Goal: Task Accomplishment & Management: Manage account settings

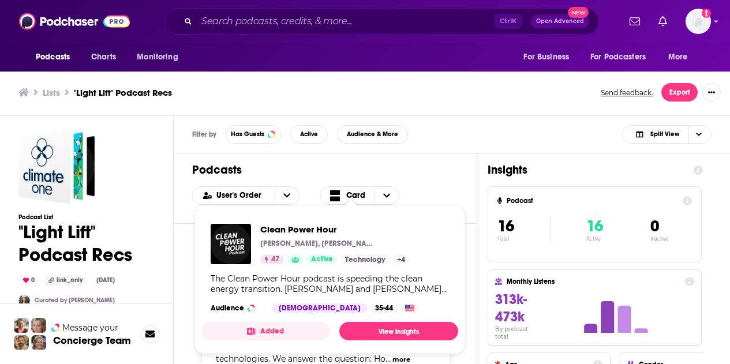
scroll to position [349, 0]
click at [471, 193] on div "Podcasts User's Order Card" at bounding box center [326, 189] width 304 height 70
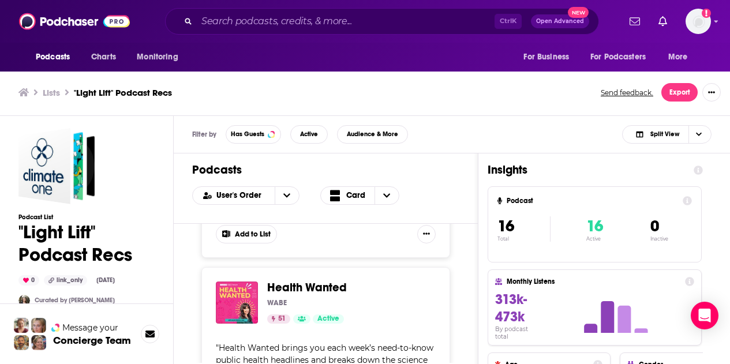
scroll to position [2656, 0]
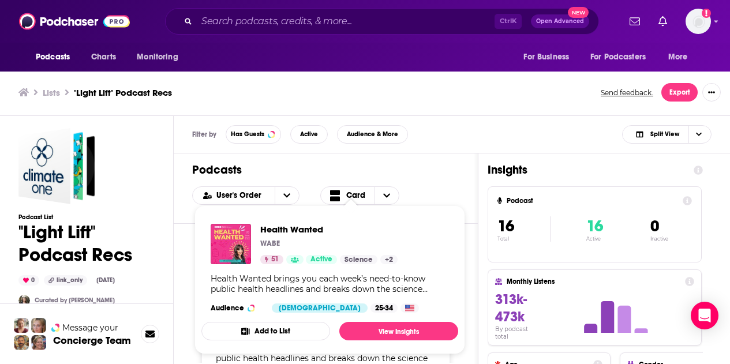
click at [478, 166] on div "Podcasts User's Order Card" at bounding box center [326, 189] width 304 height 70
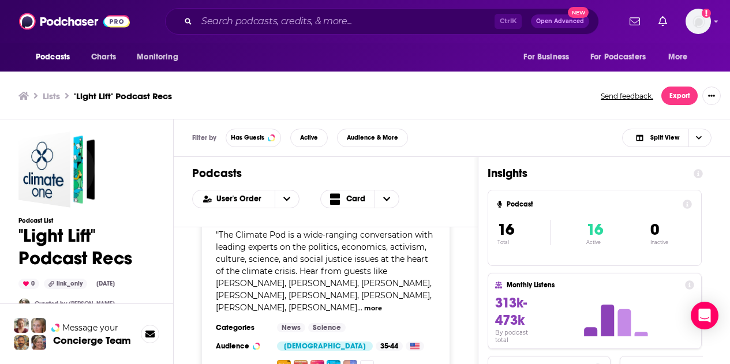
scroll to position [3, 0]
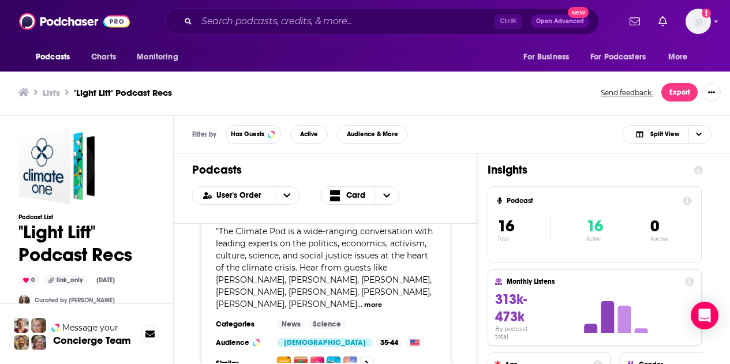
click at [187, 307] on div "[PERSON_NAME] Invested In Climate [PERSON_NAME] 33 Active Add to List " Investe…" at bounding box center [326, 293] width 304 height 139
click at [711, 24] on img "Logged in as CierraSunPR" at bounding box center [698, 21] width 25 height 25
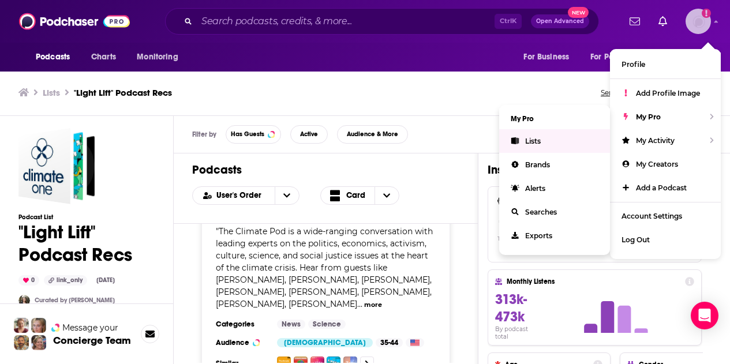
click at [551, 134] on link "Lists" at bounding box center [554, 141] width 111 height 24
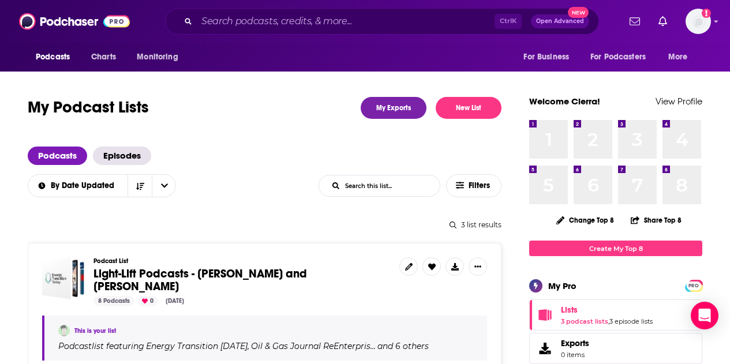
scroll to position [72, 0]
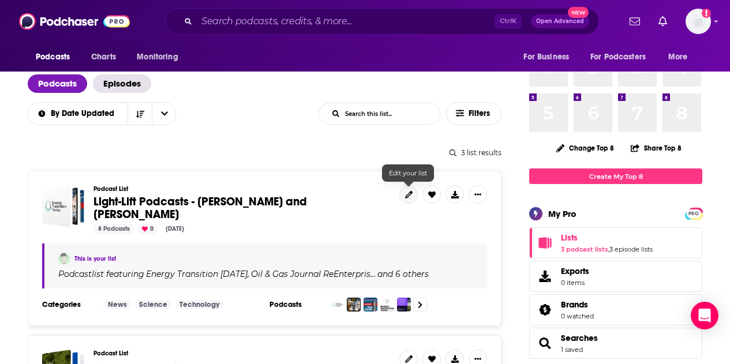
click at [407, 191] on icon at bounding box center [409, 195] width 8 height 8
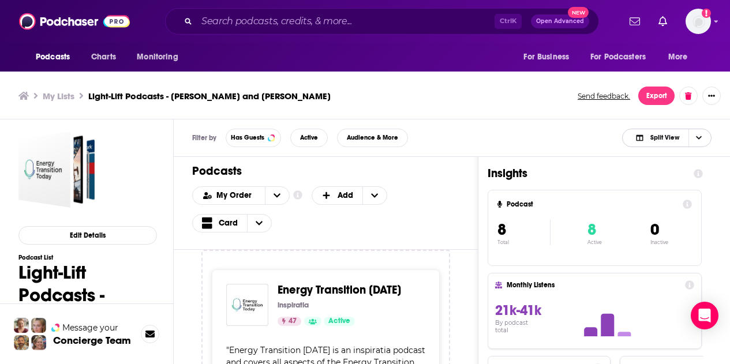
click at [700, 137] on icon "Choose View" at bounding box center [699, 137] width 6 height 3
click at [660, 177] on span "Podcast Only" at bounding box center [674, 176] width 57 height 6
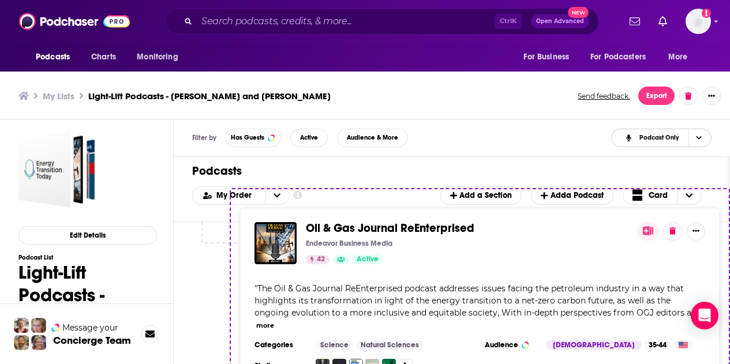
scroll to position [3, 0]
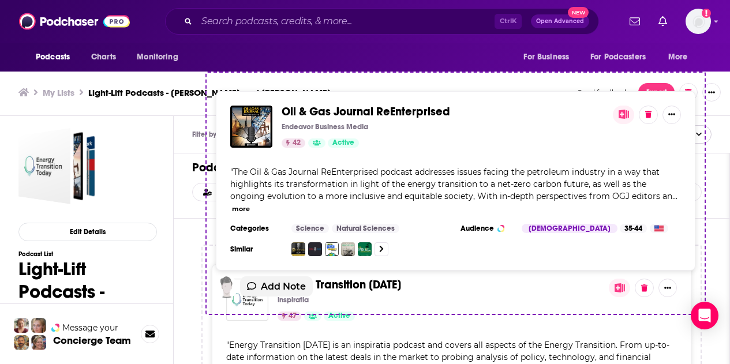
drag, startPoint x: 320, startPoint y: 305, endPoint x: 327, endPoint y: 120, distance: 185.5
click at [327, 120] on div "Filter by Has Guests Active Audience & More Podcast Only Podcasts Add My Order …" at bounding box center [452, 331] width 557 height 430
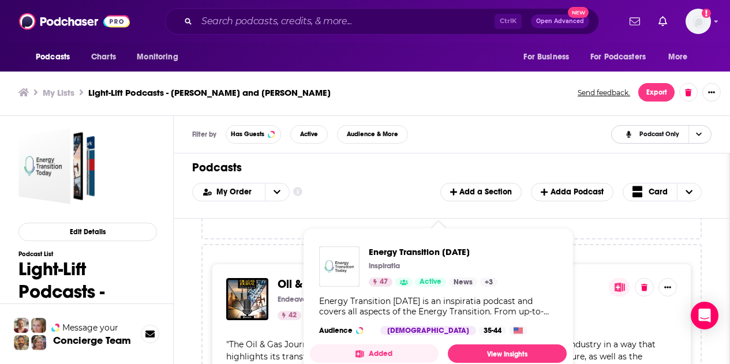
scroll to position [223, 0]
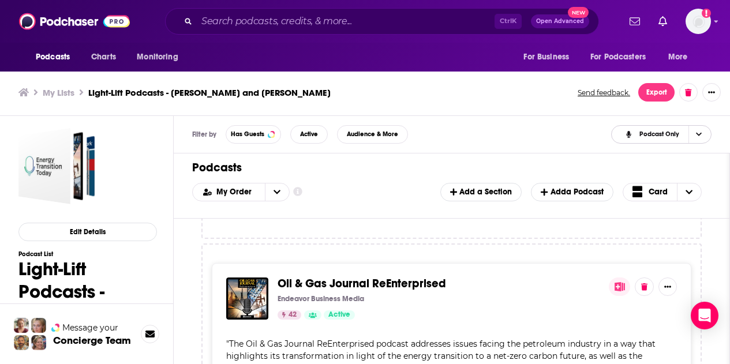
click at [509, 319] on div "42 Active" at bounding box center [439, 315] width 322 height 9
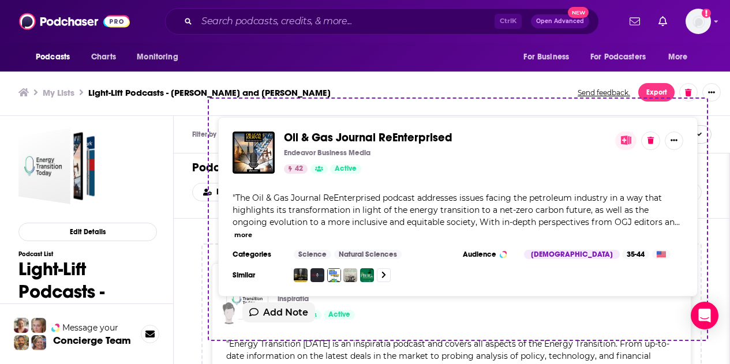
drag, startPoint x: 508, startPoint y: 320, endPoint x: 514, endPoint y: 169, distance: 150.8
click at [514, 169] on div "Podcasts Add My Order Customize Your List Order Select the “My Order” sort and …" at bounding box center [452, 278] width 557 height 248
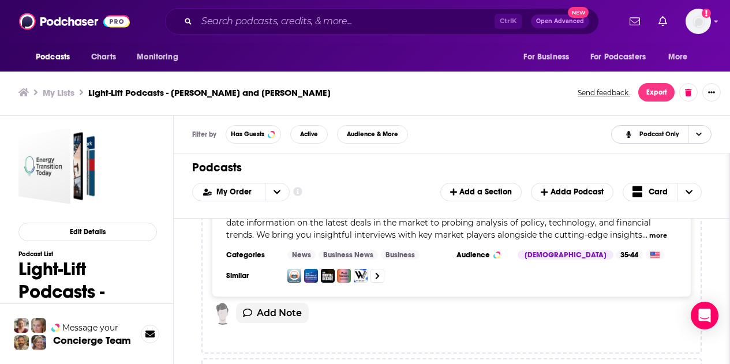
scroll to position [0, 0]
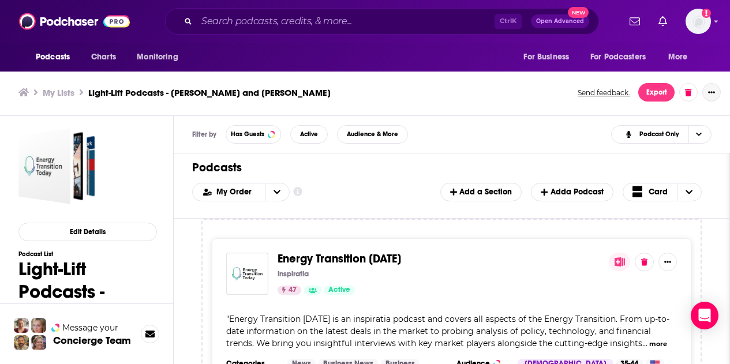
click at [715, 91] on icon "Show More Button" at bounding box center [712, 92] width 7 height 7
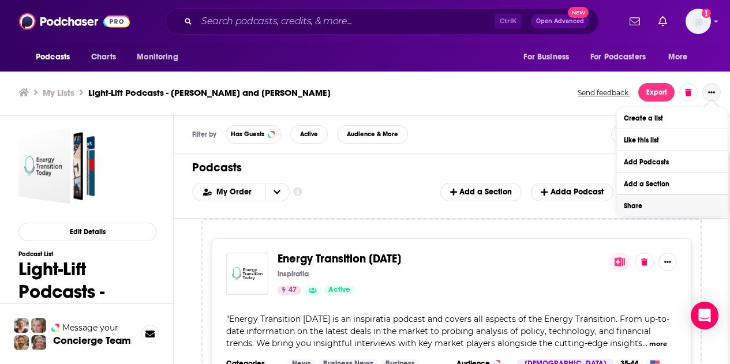
click at [640, 207] on button "Share" at bounding box center [672, 205] width 111 height 21
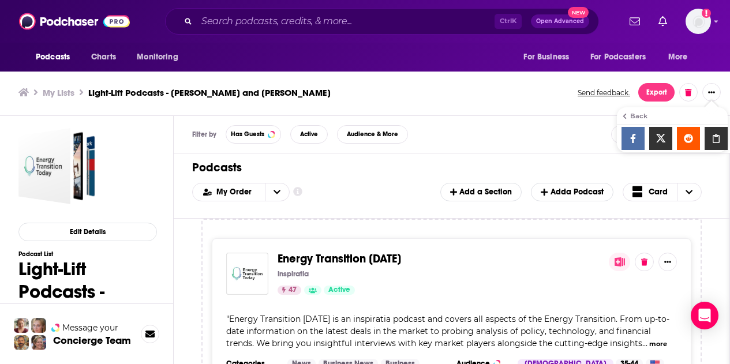
click at [715, 130] on div "Show additional menu" at bounding box center [716, 138] width 23 height 23
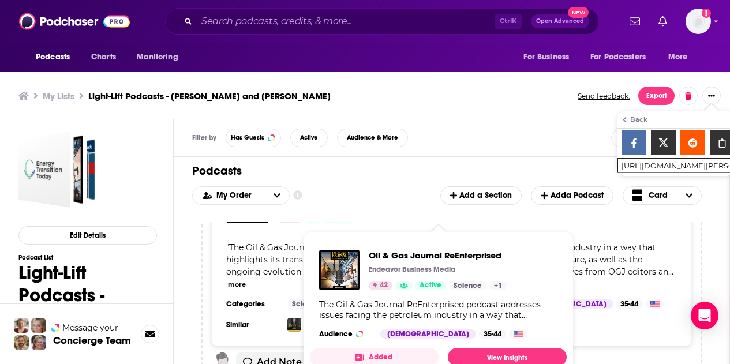
scroll to position [22, 0]
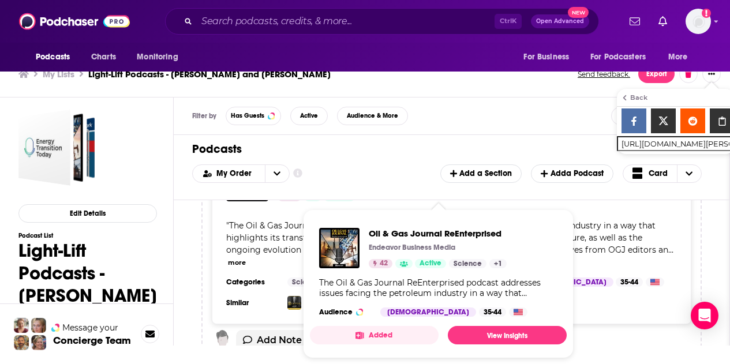
click at [378, 167] on div "My Order Customize Your List Order Select the “My Order” sort and remove all fi…" at bounding box center [451, 174] width 519 height 18
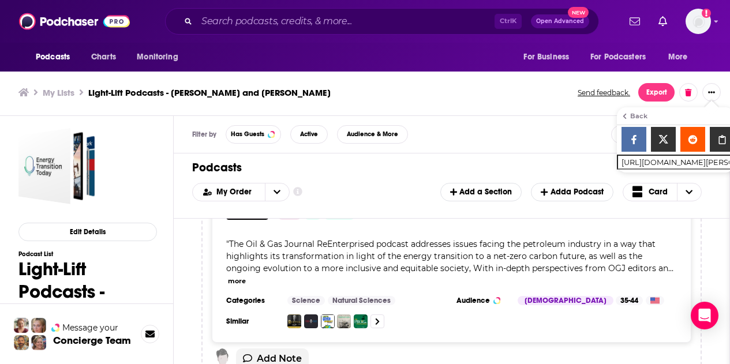
scroll to position [3, 0]
click at [631, 115] on div "Back" at bounding box center [637, 116] width 21 height 6
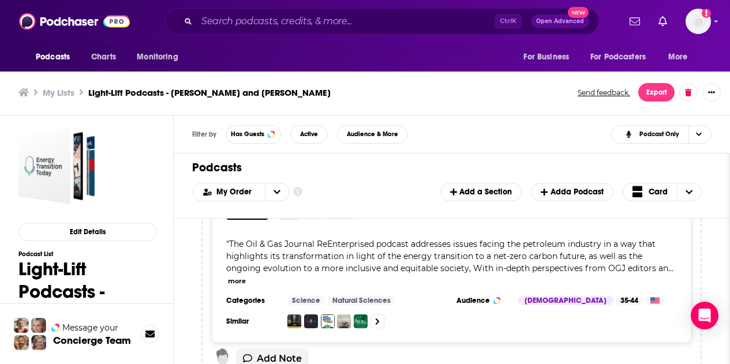
click at [552, 135] on div "Filter by Has Guests Active Audience & More Podcast Only" at bounding box center [452, 135] width 557 height 38
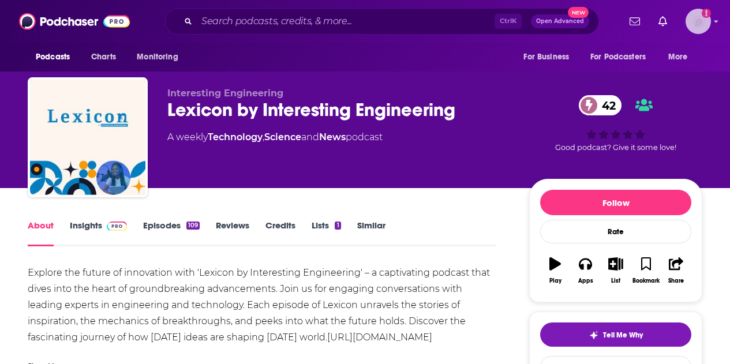
click at [711, 24] on img "Logged in as CierraSunPR" at bounding box center [698, 21] width 25 height 25
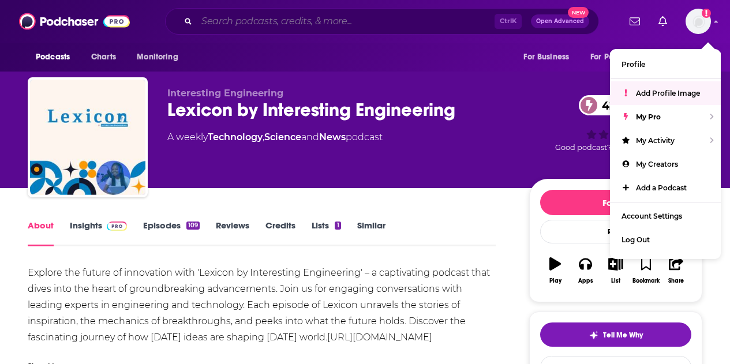
click at [320, 16] on input "Search podcasts, credits, & more..." at bounding box center [346, 21] width 298 height 18
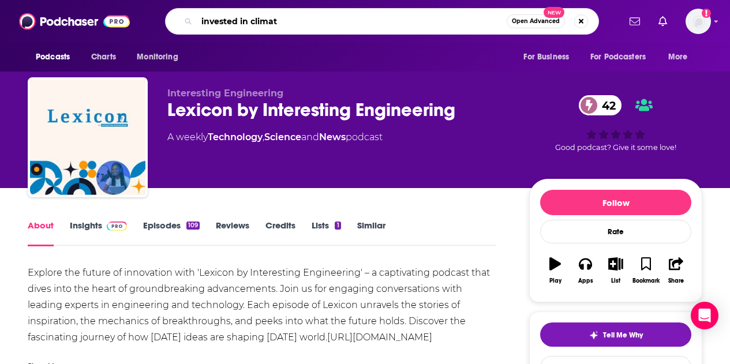
type input "invested in climate"
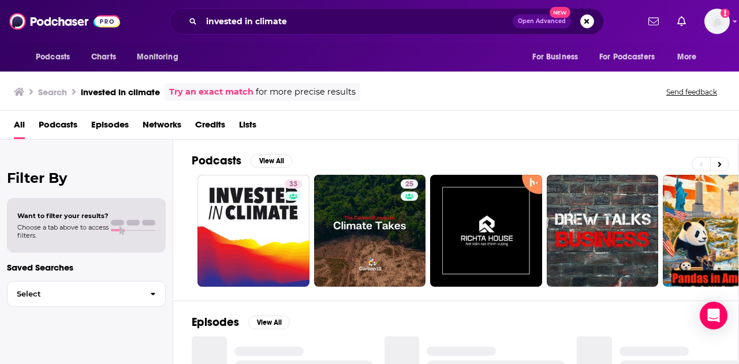
click at [68, 124] on span "Podcasts" at bounding box center [58, 127] width 39 height 24
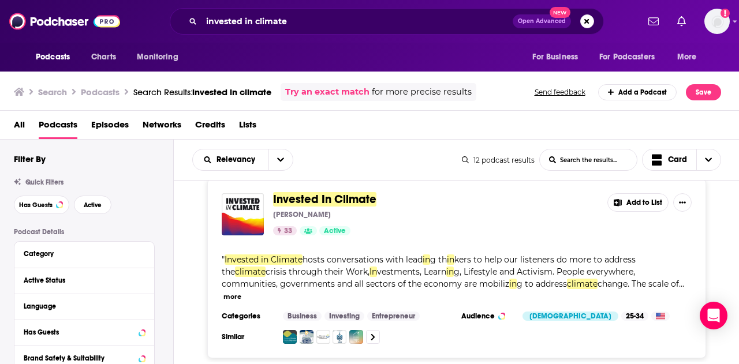
scroll to position [15, 0]
click at [644, 206] on button "Add to List" at bounding box center [637, 203] width 61 height 18
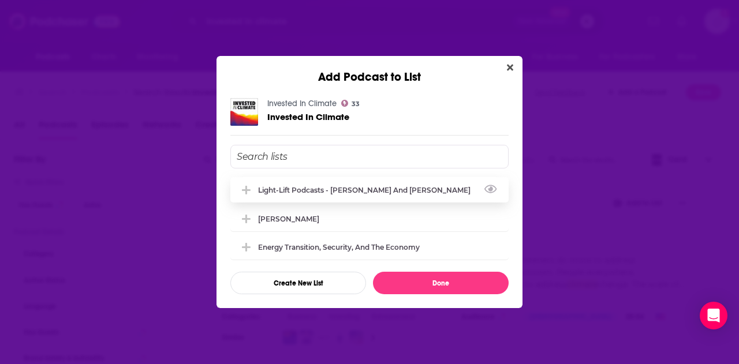
click at [351, 185] on div "Light-Lift Podcasts - [PERSON_NAME] and [PERSON_NAME]" at bounding box center [369, 189] width 278 height 25
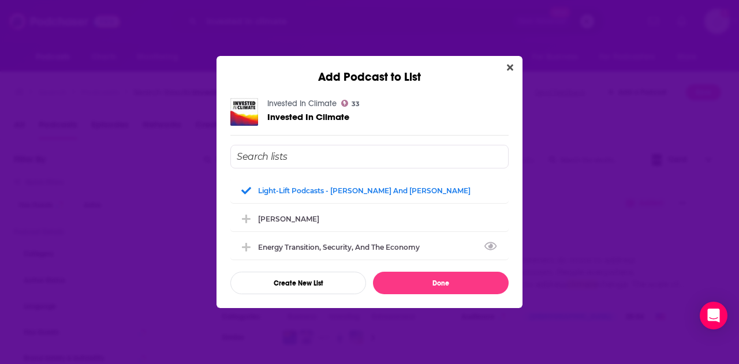
click at [416, 294] on div "Invested In Climate 33 Invested In Climate Light-Lift Podcasts - Mark and Lesli…" at bounding box center [370, 196] width 306 height 224
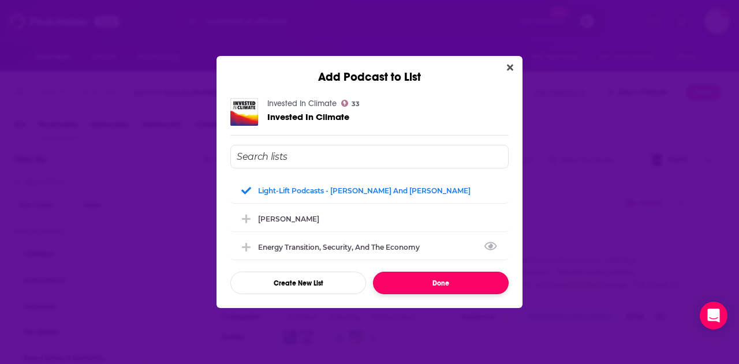
click at [430, 285] on button "Done" at bounding box center [441, 283] width 136 height 23
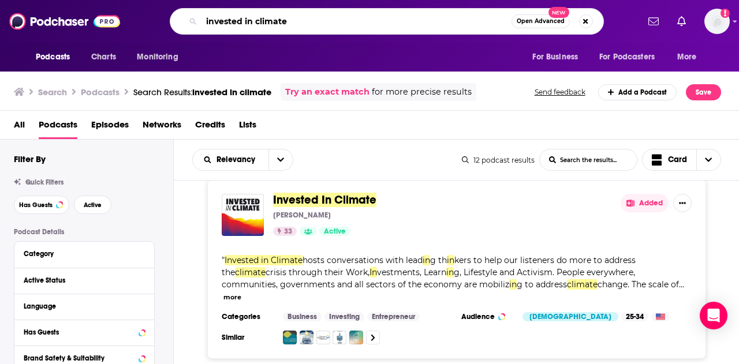
click at [335, 22] on input "invested in climate" at bounding box center [357, 21] width 310 height 18
type input "factor this"
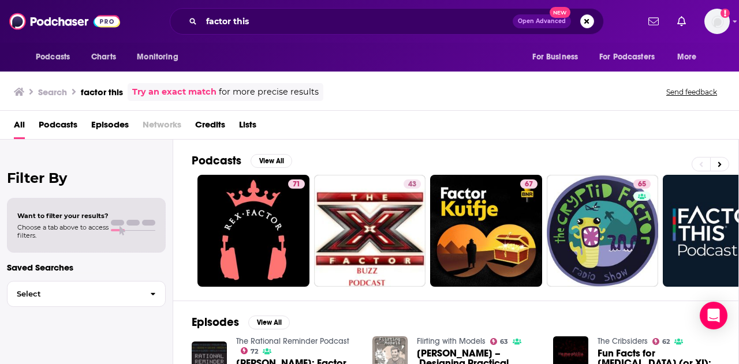
click at [69, 117] on span "Podcasts" at bounding box center [58, 127] width 39 height 24
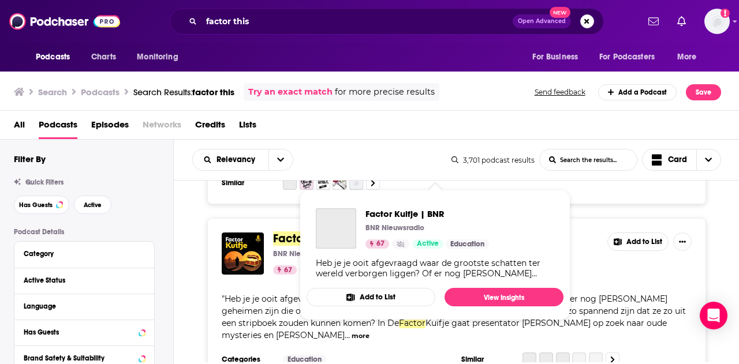
scroll to position [407, 0]
